Goal: Check status: Check status

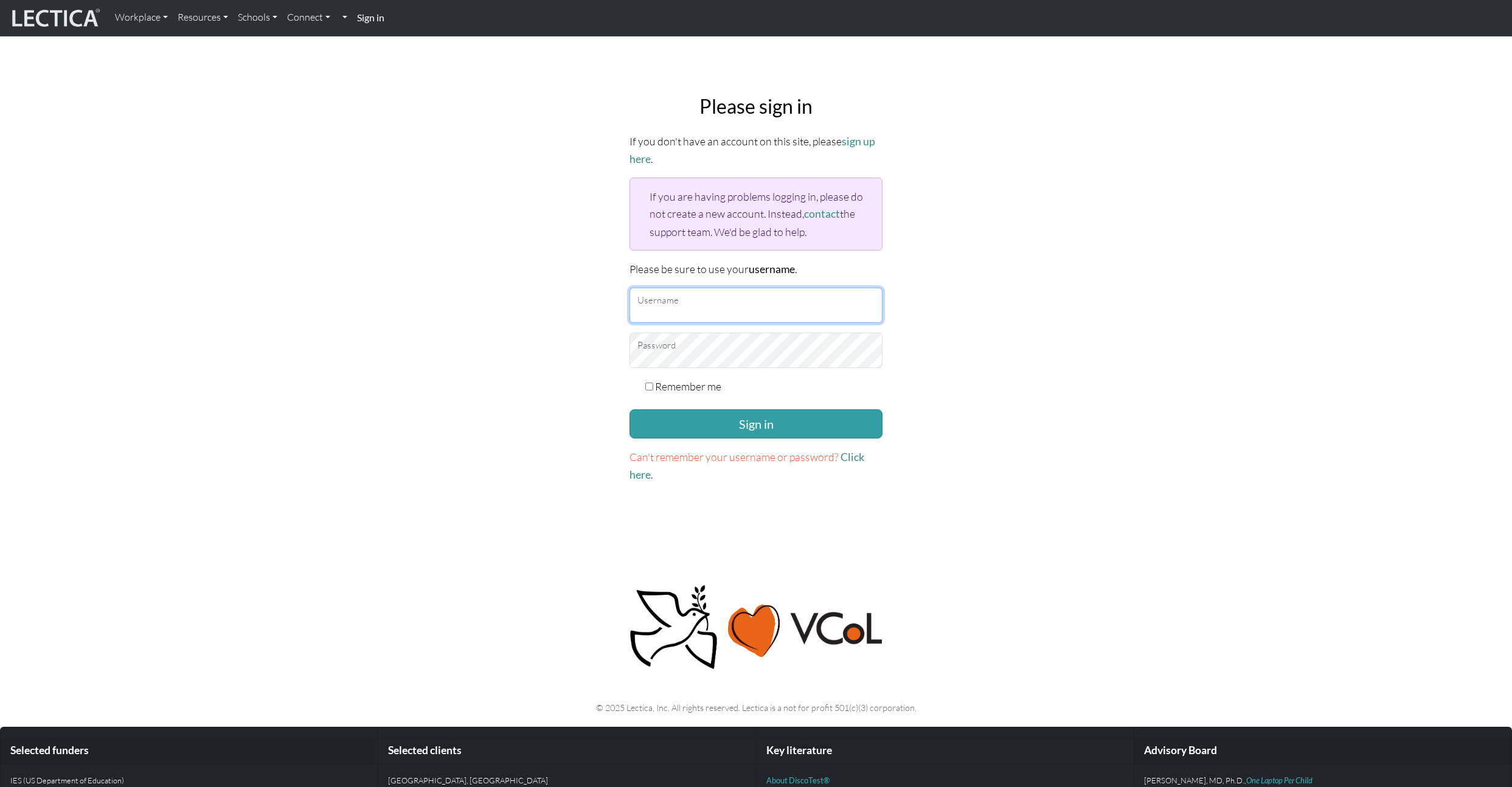
click at [672, 307] on input "Username" at bounding box center [756, 305] width 253 height 35
click at [681, 307] on input "Username" at bounding box center [756, 305] width 253 height 35
type input "rohey"
click at [705, 421] on button "Sign in" at bounding box center [756, 424] width 253 height 29
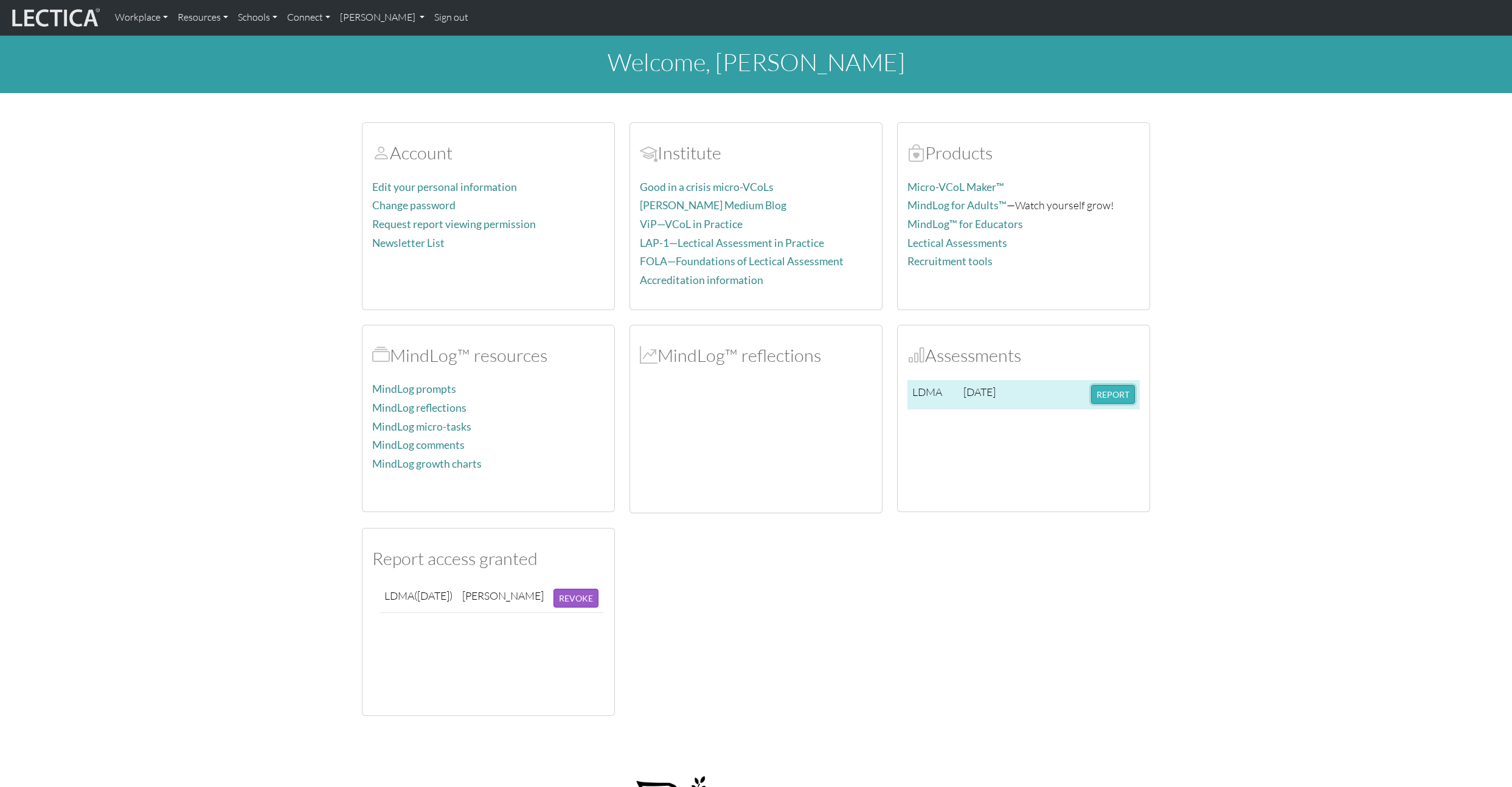
click at [1111, 401] on button "REPORT" at bounding box center [1112, 394] width 44 height 19
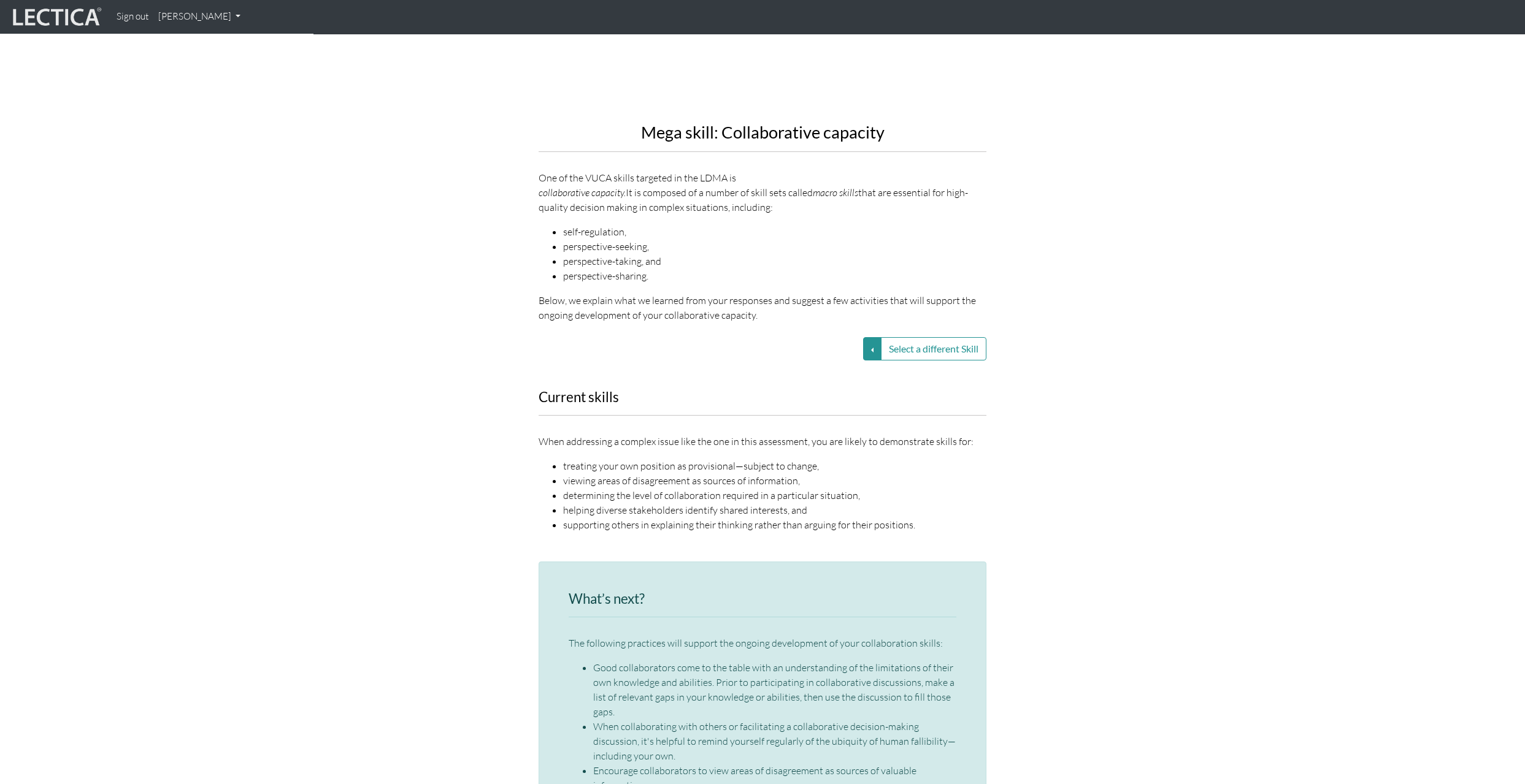
scroll to position [1422, 0]
click at [930, 337] on button "Select a different Skill" at bounding box center [933, 348] width 106 height 23
click at [866, 337] on button "Select a different Skill" at bounding box center [872, 348] width 19 height 23
click at [831, 357] on link "VUCA—Perspective coordination" at bounding box center [785, 364] width 131 height 14
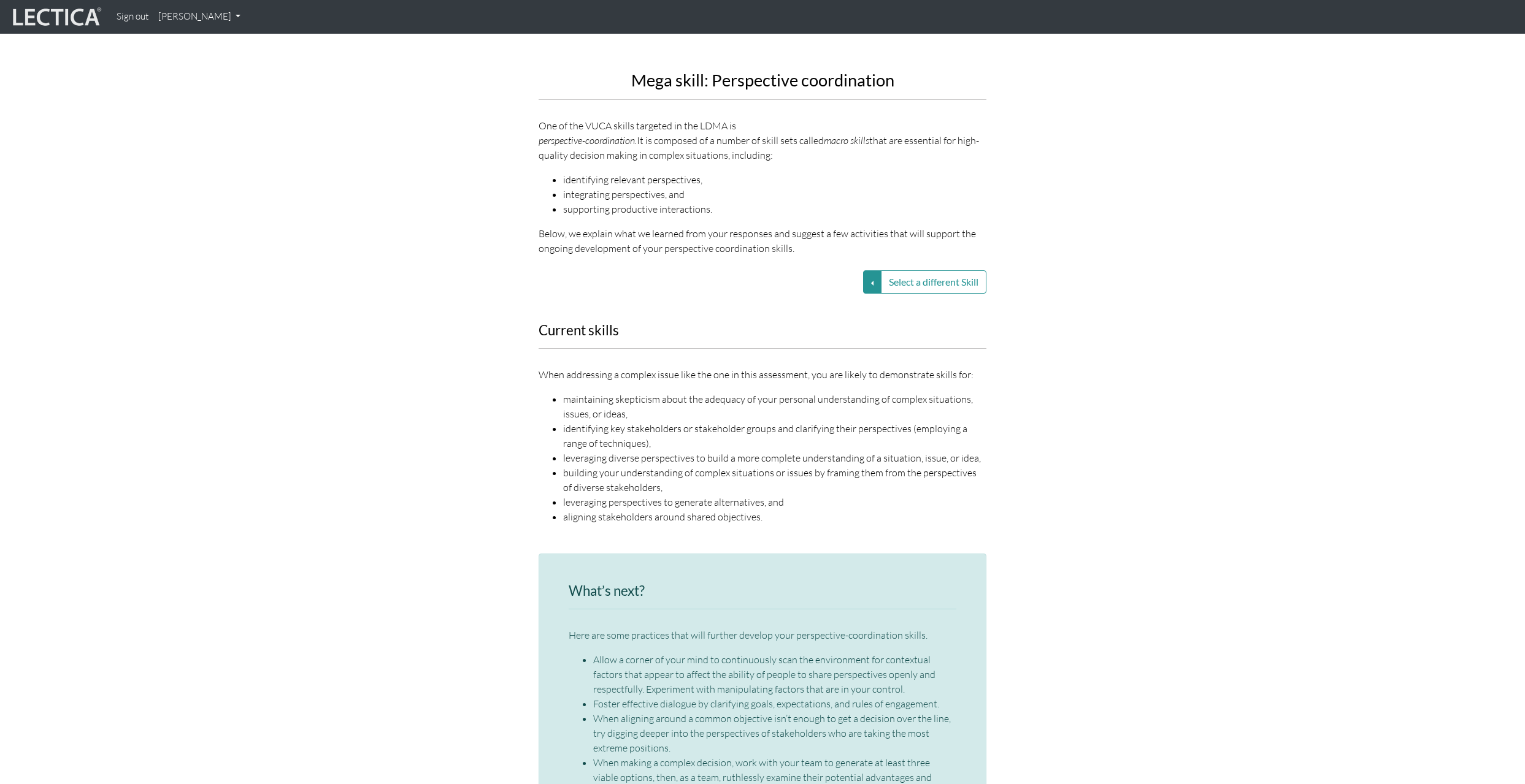
scroll to position [1464, 0]
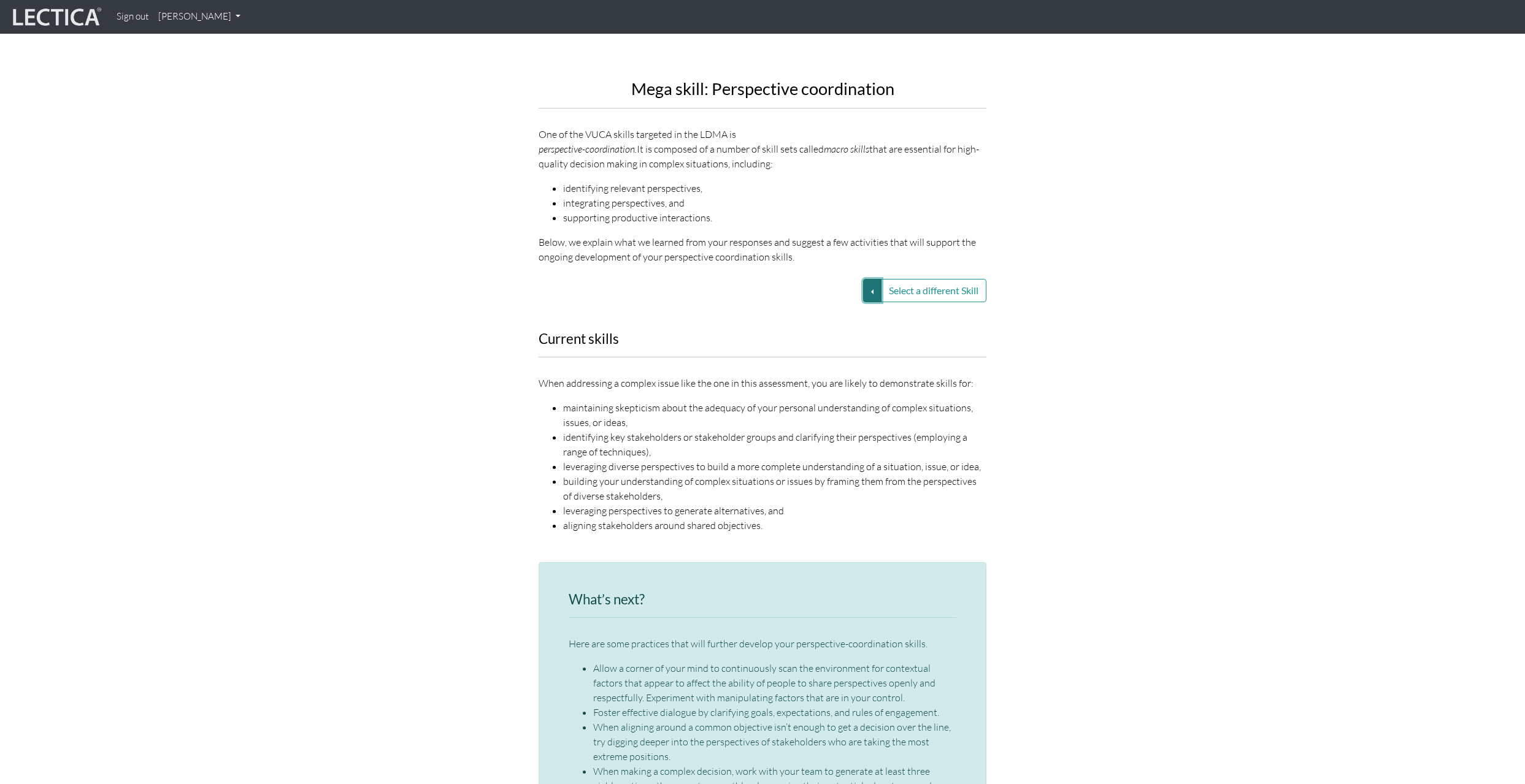
click at [866, 279] on button "Select a different Skill" at bounding box center [872, 291] width 19 height 23
click at [822, 313] on link "VUCA—Contextual thinking" at bounding box center [785, 320] width 131 height 14
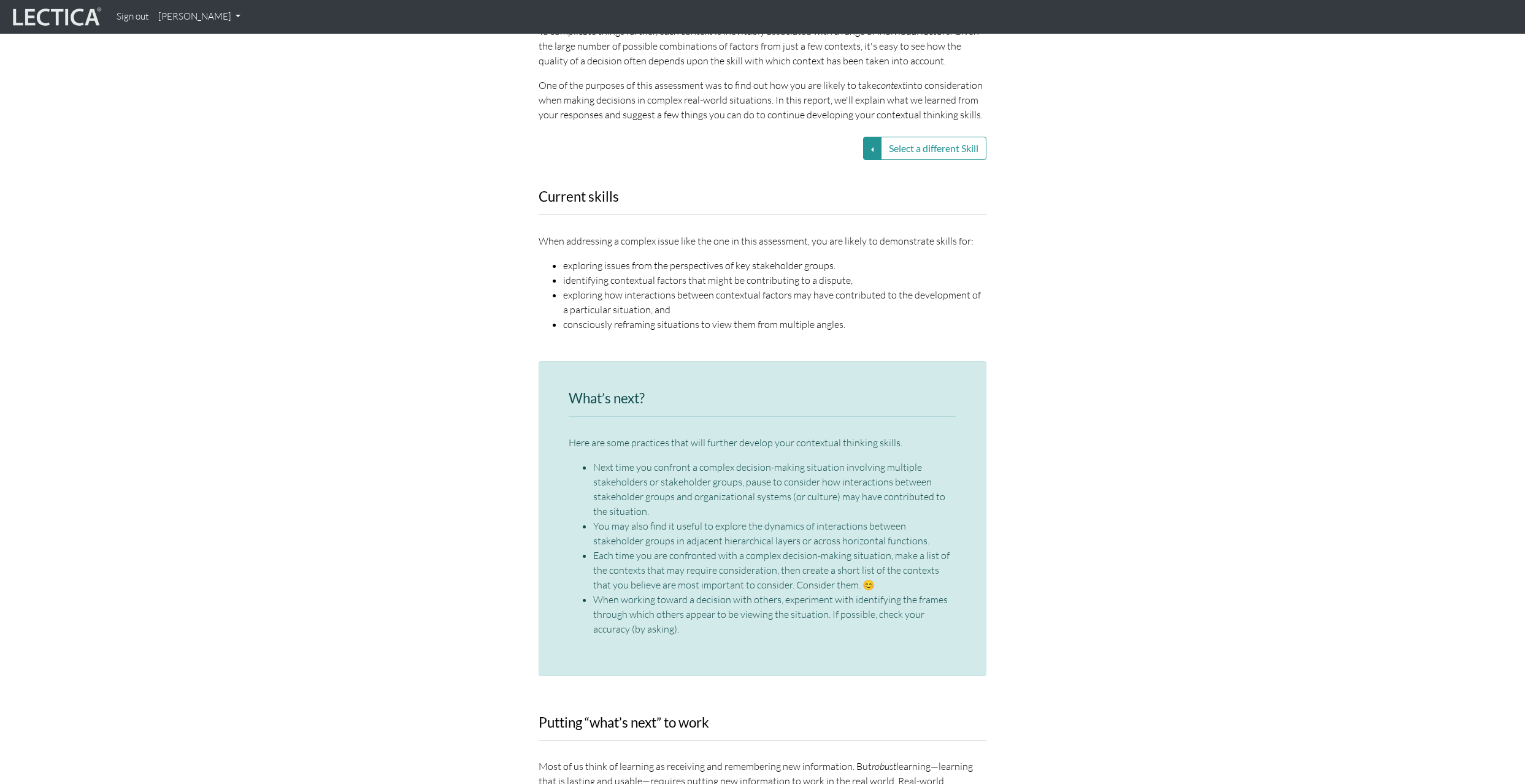
scroll to position [1632, 0]
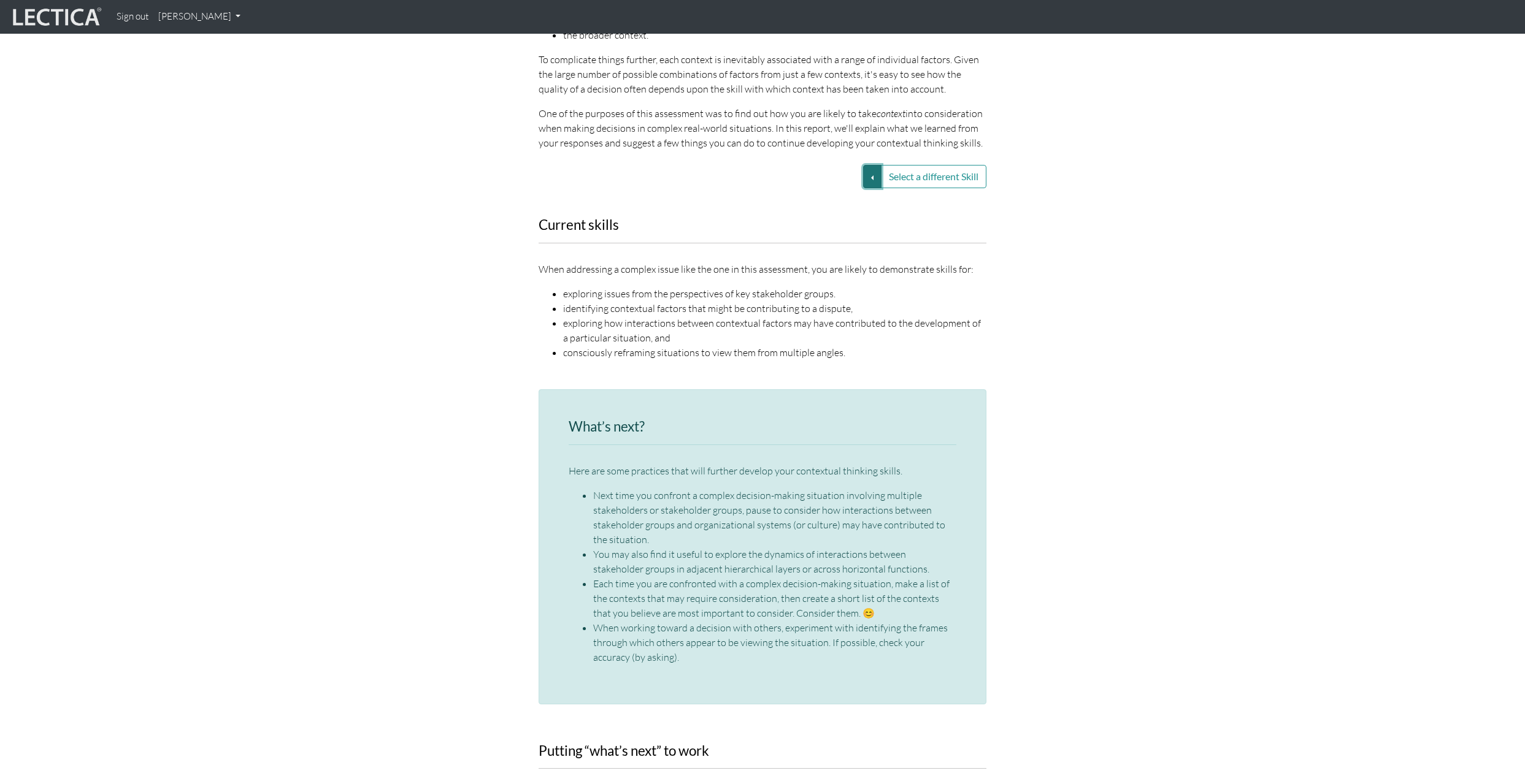
click at [867, 165] on button "Select a different Skill" at bounding box center [872, 177] width 19 height 23
click at [807, 214] on link "VUCA—Decision-making process" at bounding box center [785, 220] width 131 height 14
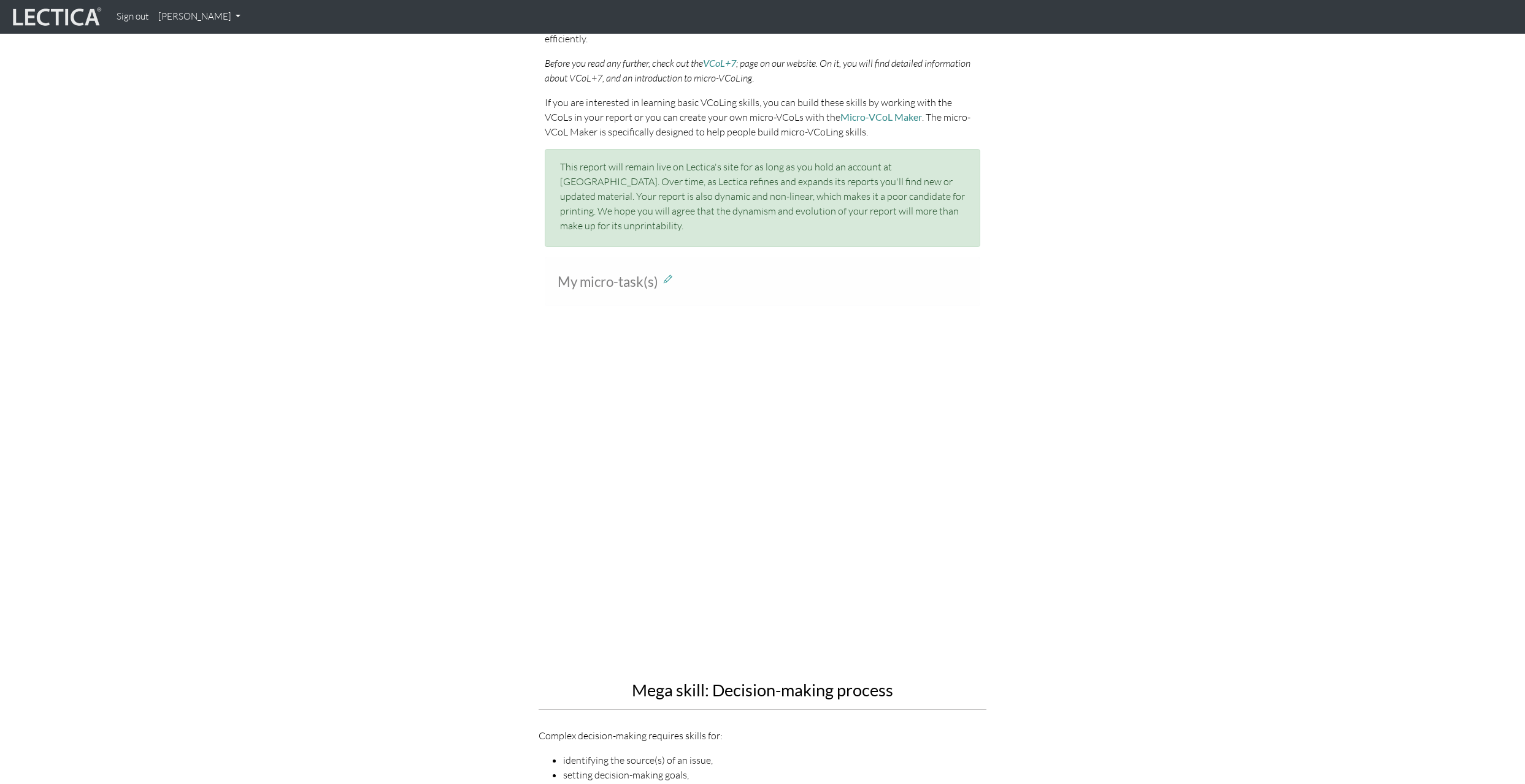
scroll to position [0, 0]
